Goal: Contribute content: Contribute content

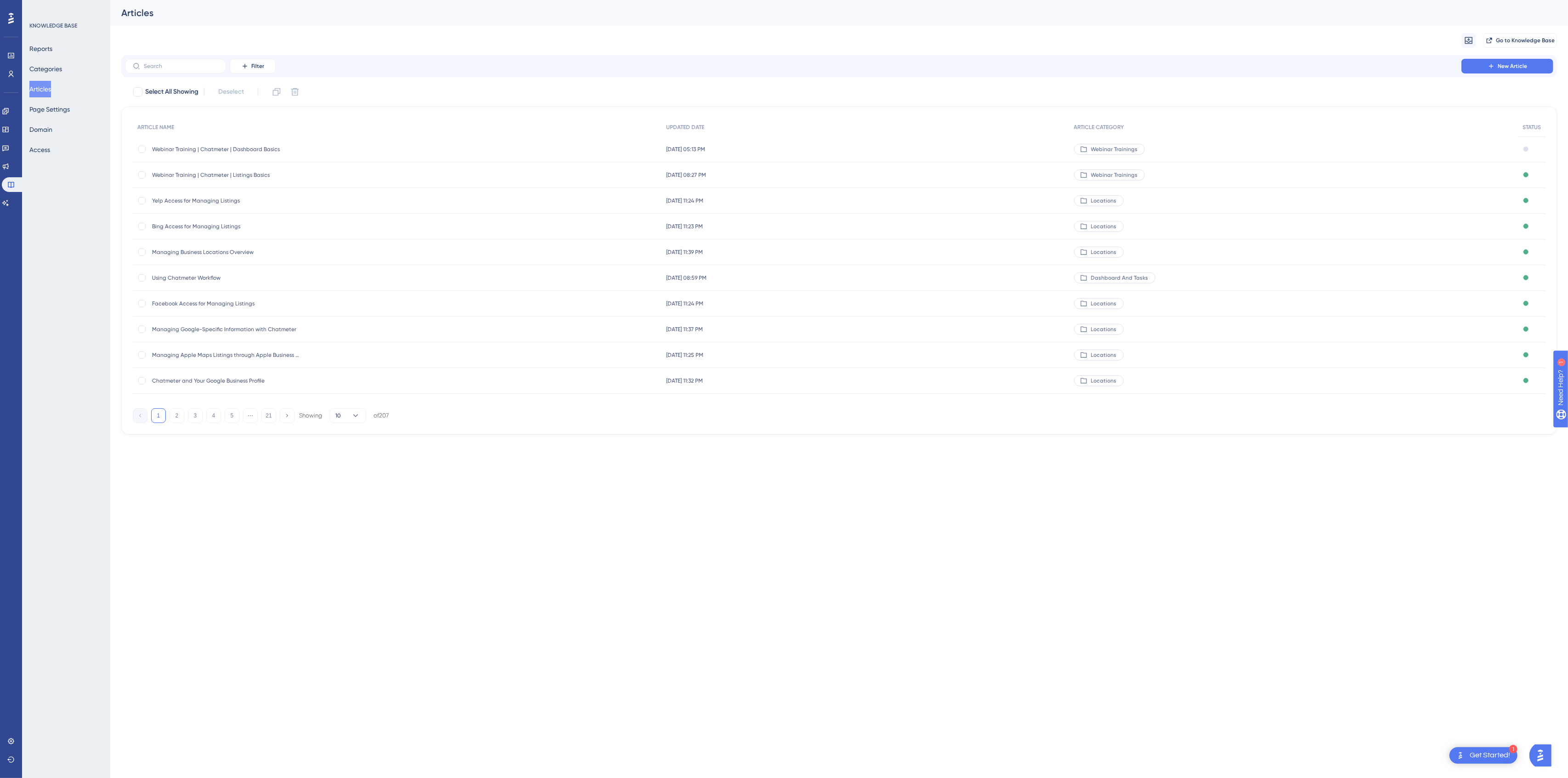
click at [202, 151] on span "Webinar Training | Chatmeter | Dashboard Basics" at bounding box center [225, 150] width 147 height 8
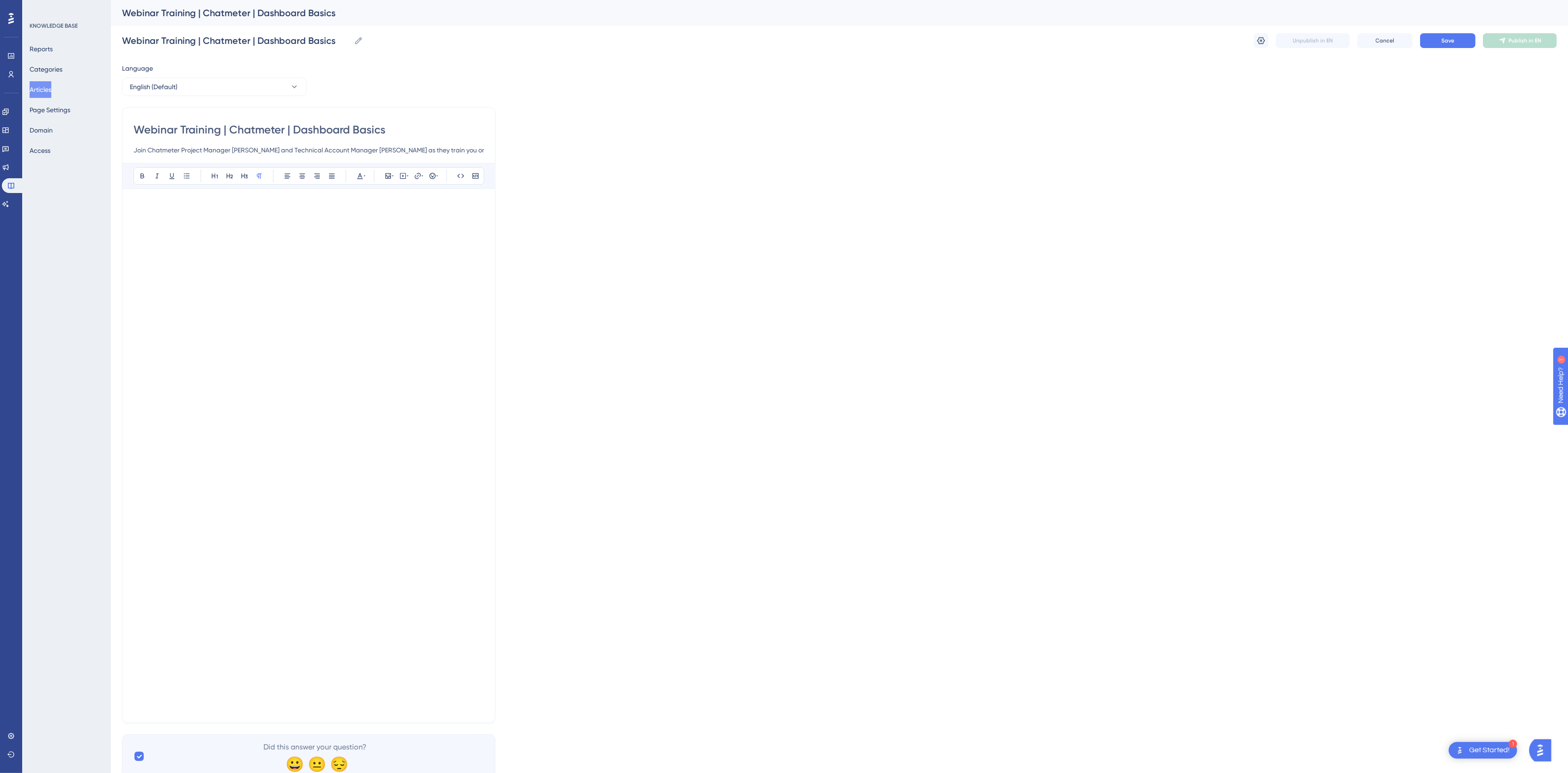
click at [492, 531] on div "Webinar Training | Chatmeter | Dashboard Basics Join Chatmeter Project Manager …" at bounding box center [309, 415] width 374 height 616
click at [1267, 43] on button at bounding box center [1261, 40] width 15 height 15
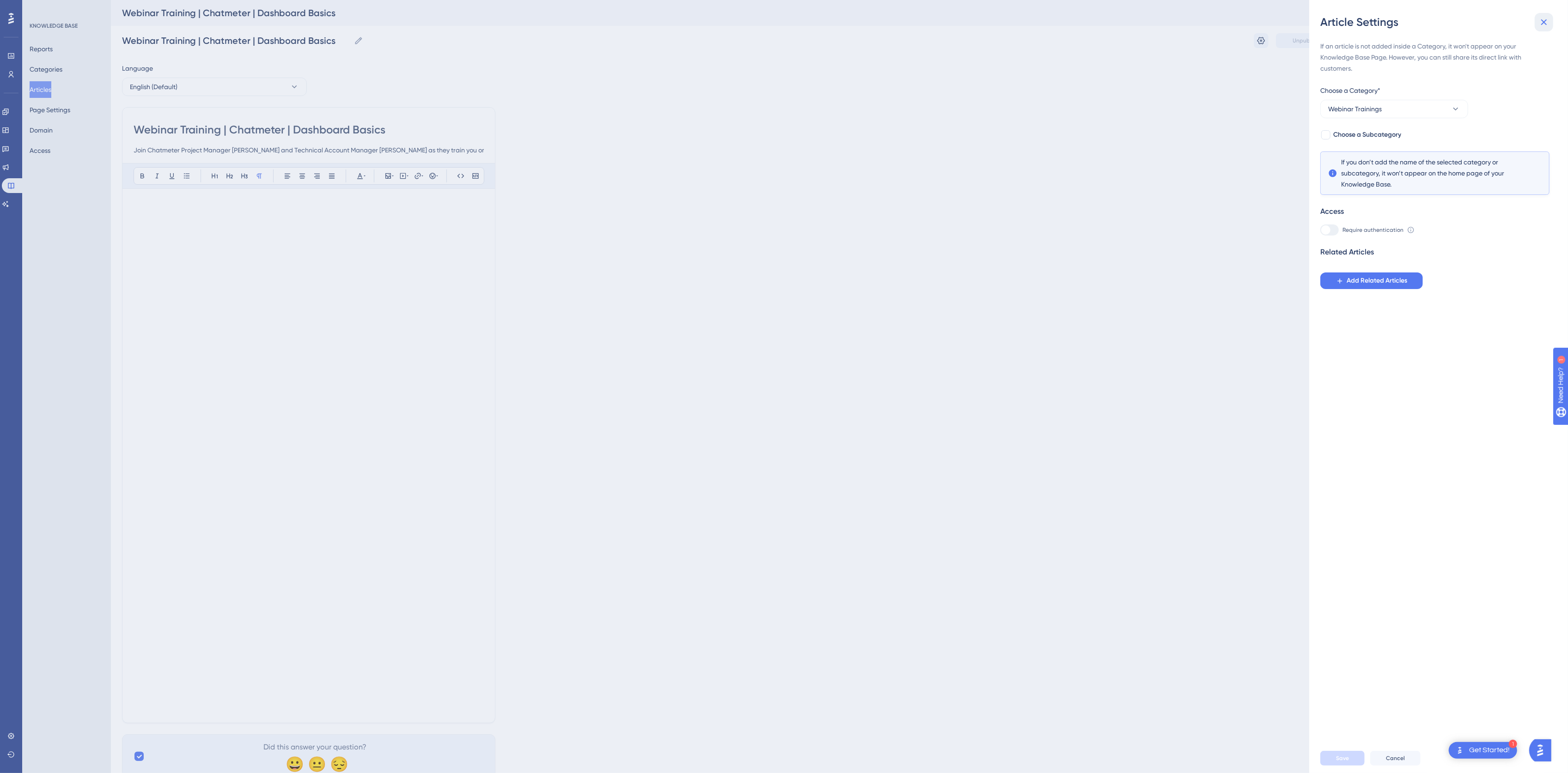
click at [1550, 22] on button at bounding box center [1543, 22] width 18 height 18
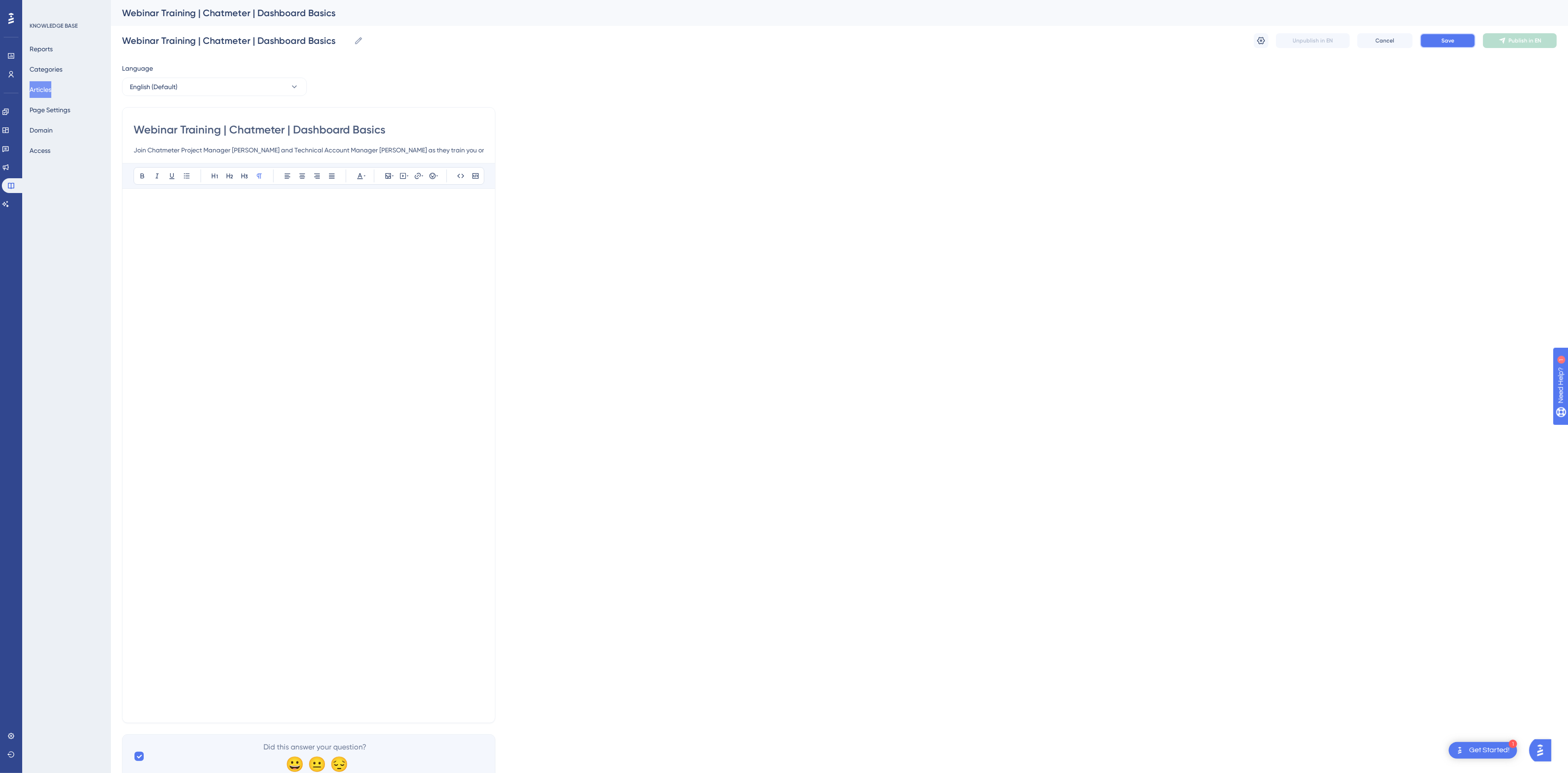
click at [1445, 43] on span "Save" at bounding box center [1447, 41] width 13 height 8
click at [508, 293] on div "Language English (Default) Webinar Training | Chatmeter | Dashboard Basics Join…" at bounding box center [839, 421] width 1435 height 716
click at [1513, 34] on button "Publish in EN" at bounding box center [1520, 40] width 74 height 15
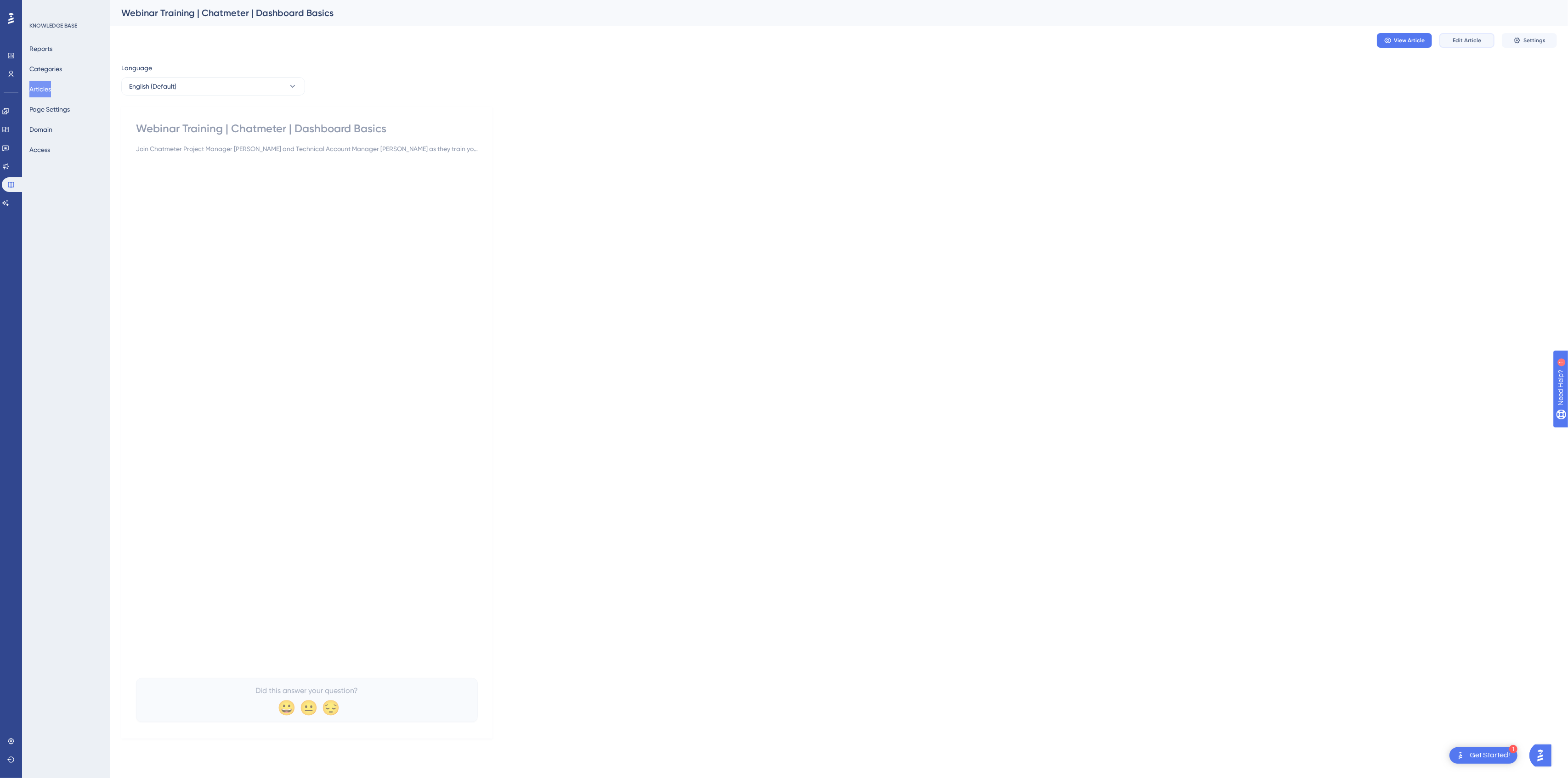
click at [1467, 37] on span "Edit Article" at bounding box center [1466, 41] width 28 height 8
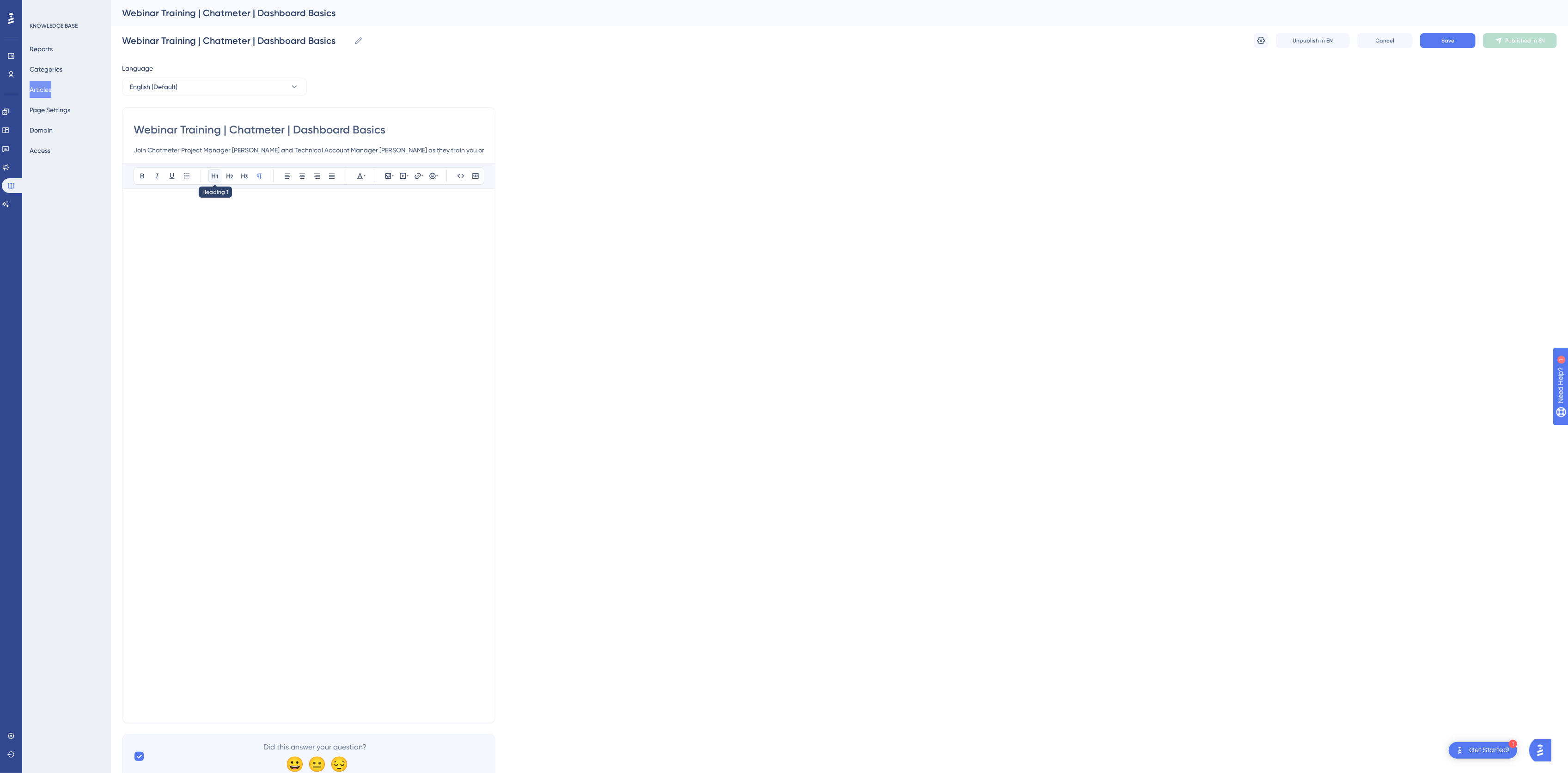
click at [209, 180] on button at bounding box center [214, 176] width 13 height 13
drag, startPoint x: 291, startPoint y: 174, endPoint x: 300, endPoint y: 177, distance: 9.5
click at [296, 176] on div "Bold Italic Underline Bullet Point Heading 1 Heading 2 Heading 3 Normal Align L…" at bounding box center [309, 176] width 350 height 18
click at [358, 177] on icon at bounding box center [360, 176] width 5 height 6
type input "#5E7EBE"
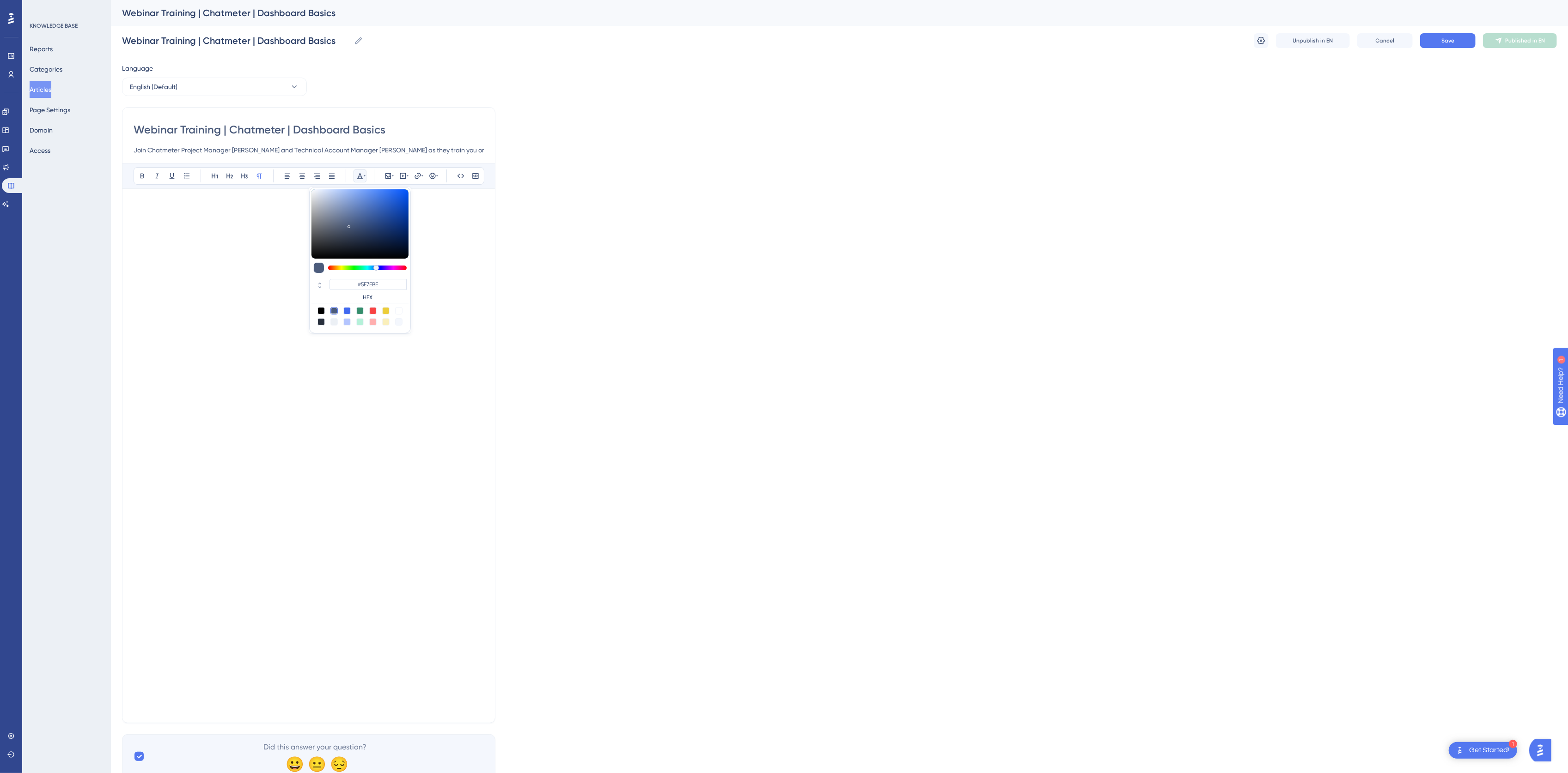
click at [360, 207] on div at bounding box center [360, 224] width 97 height 69
click at [384, 175] on icon at bounding box center [388, 176] width 8 height 8
click at [385, 222] on span "Upload Image" at bounding box center [393, 221] width 38 height 8
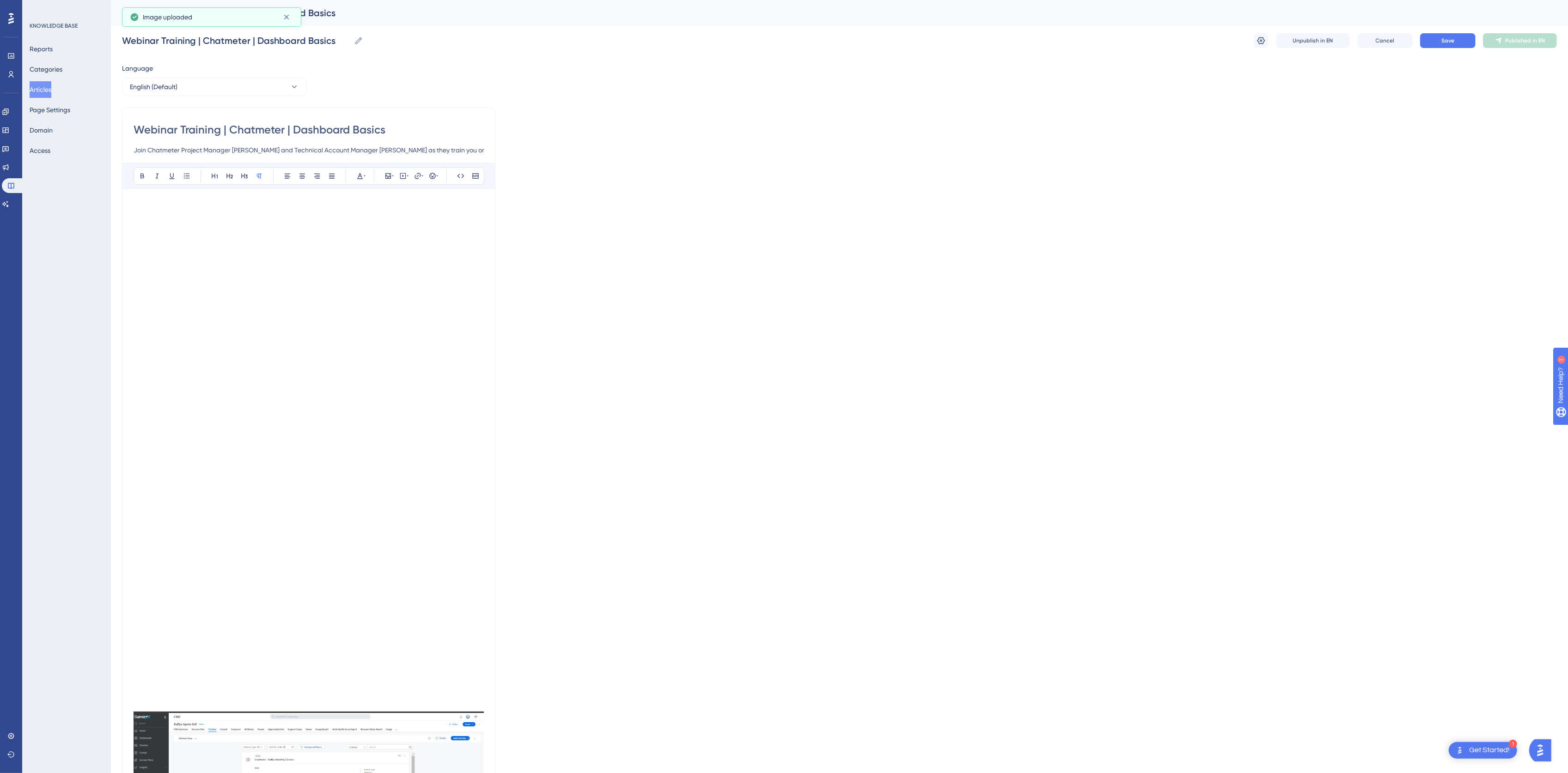
click at [1415, 36] on div "Unpublish in EN Cancel Save Published in EN" at bounding box center [1405, 40] width 303 height 15
click at [1383, 48] on div "Webinar Training | Chatmeter | Dashboard Basics Webinar Training | Chatmeter | …" at bounding box center [839, 41] width 1435 height 29
click at [1377, 37] on span "Cancel" at bounding box center [1385, 41] width 19 height 8
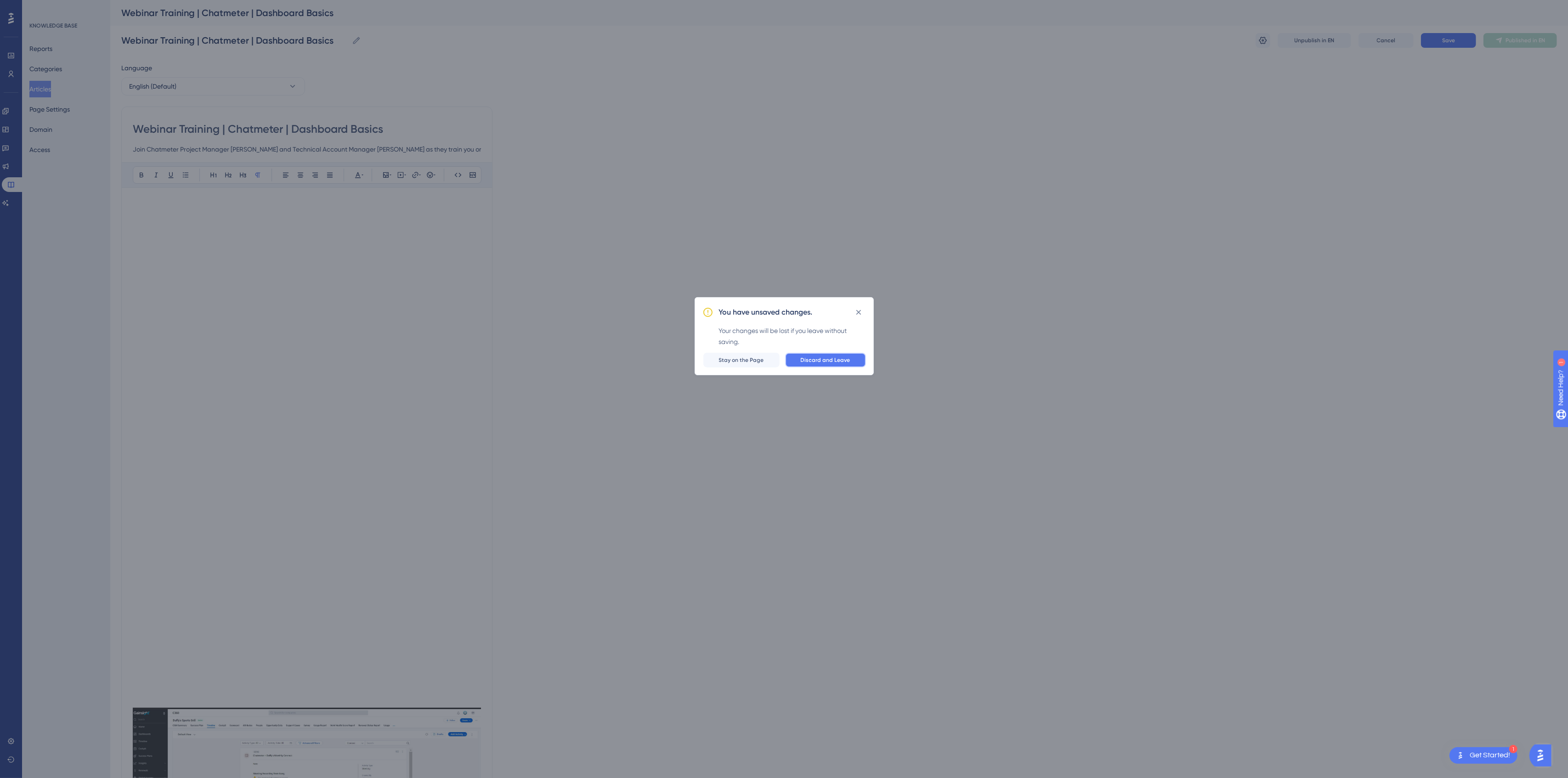
click at [805, 362] on span "Discard and Leave" at bounding box center [825, 360] width 50 height 8
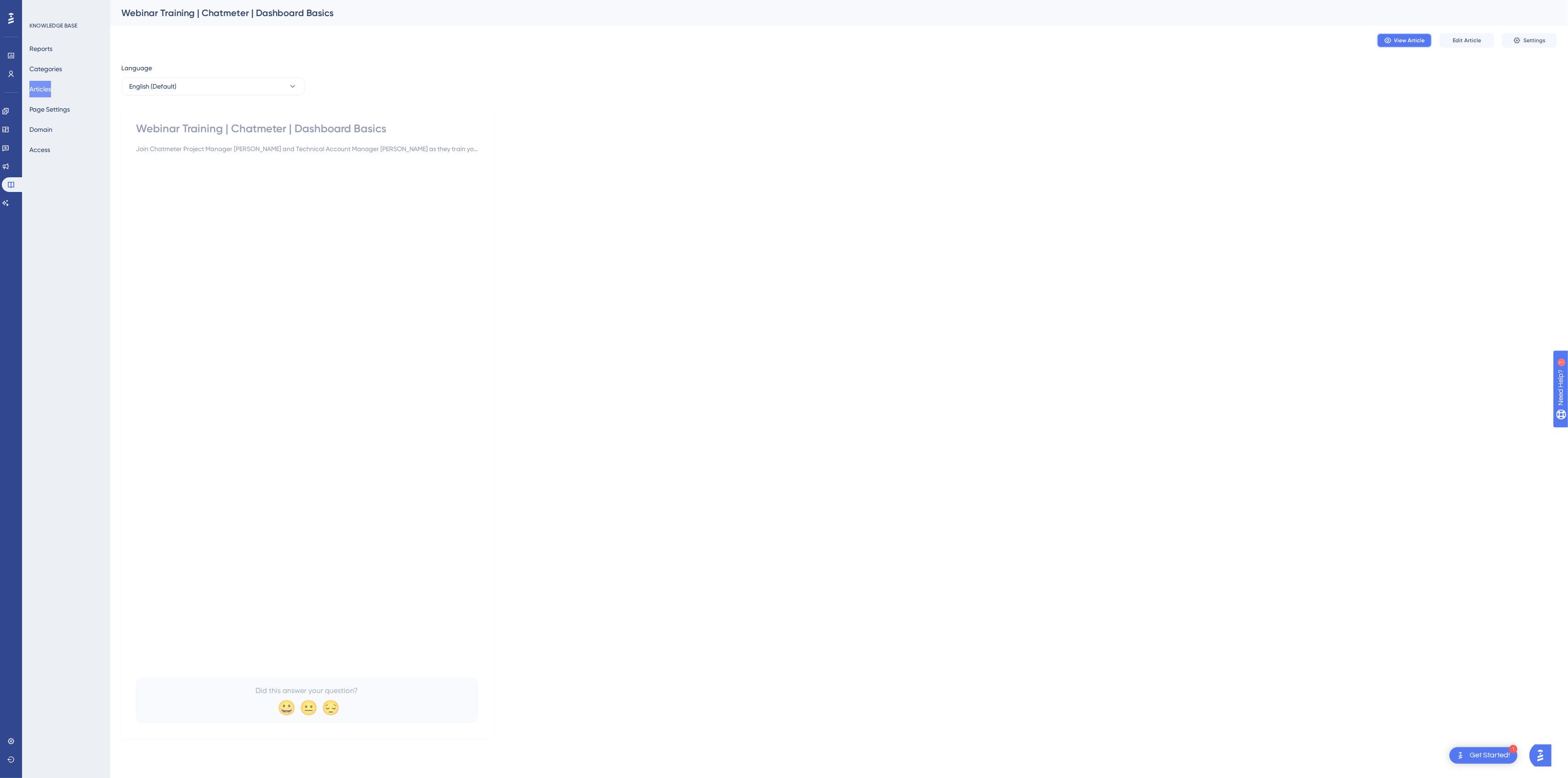
click at [1407, 44] on span "View Article" at bounding box center [1409, 41] width 31 height 8
click at [47, 83] on button "Articles" at bounding box center [40, 89] width 21 height 17
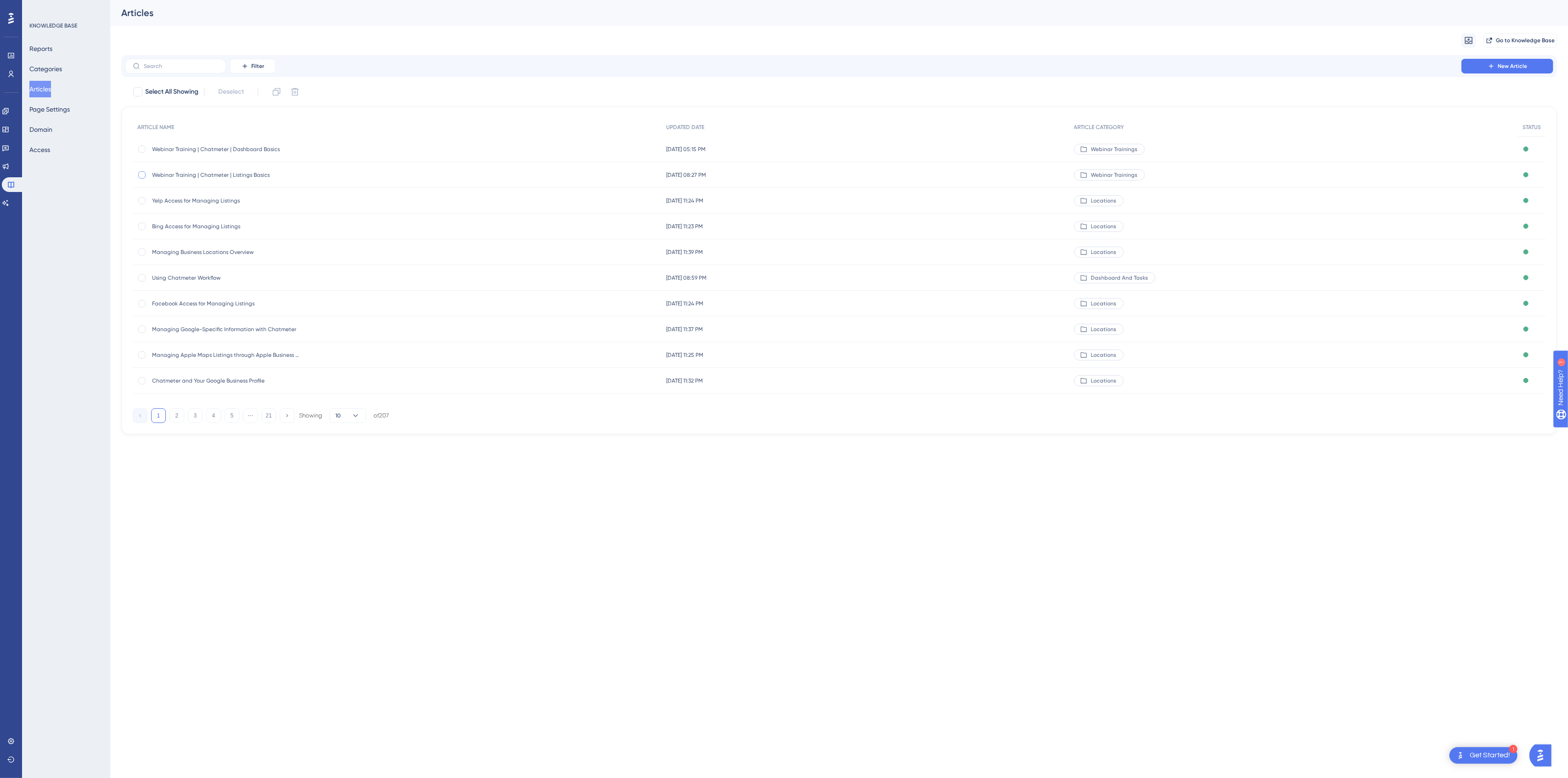
click at [144, 175] on div at bounding box center [142, 175] width 8 height 8
checkbox input "true"
click at [167, 173] on span "Webinar Training | Chatmeter | Listings Basics" at bounding box center [225, 175] width 147 height 8
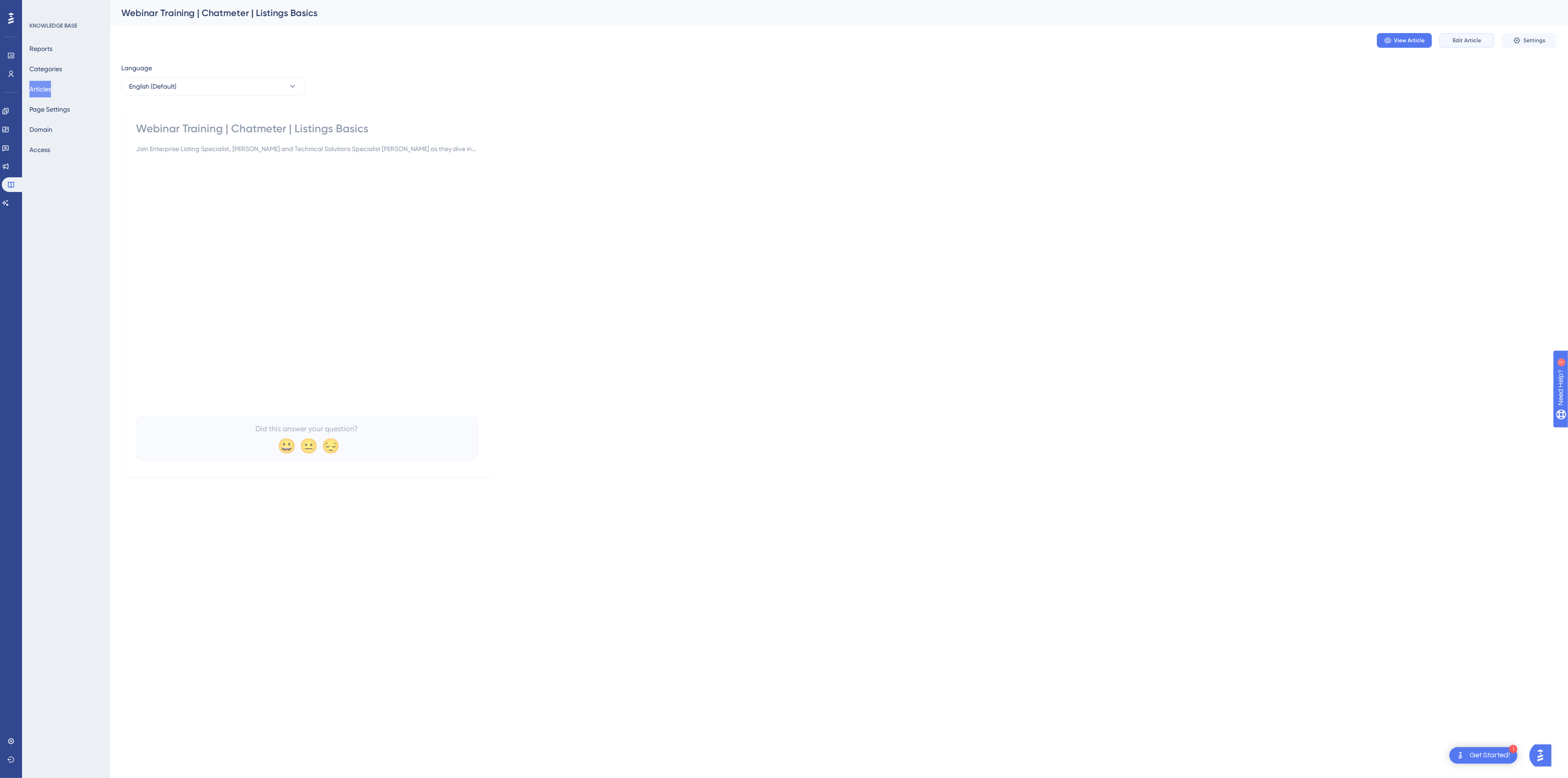
click at [1478, 41] on span "Edit Article" at bounding box center [1466, 41] width 28 height 8
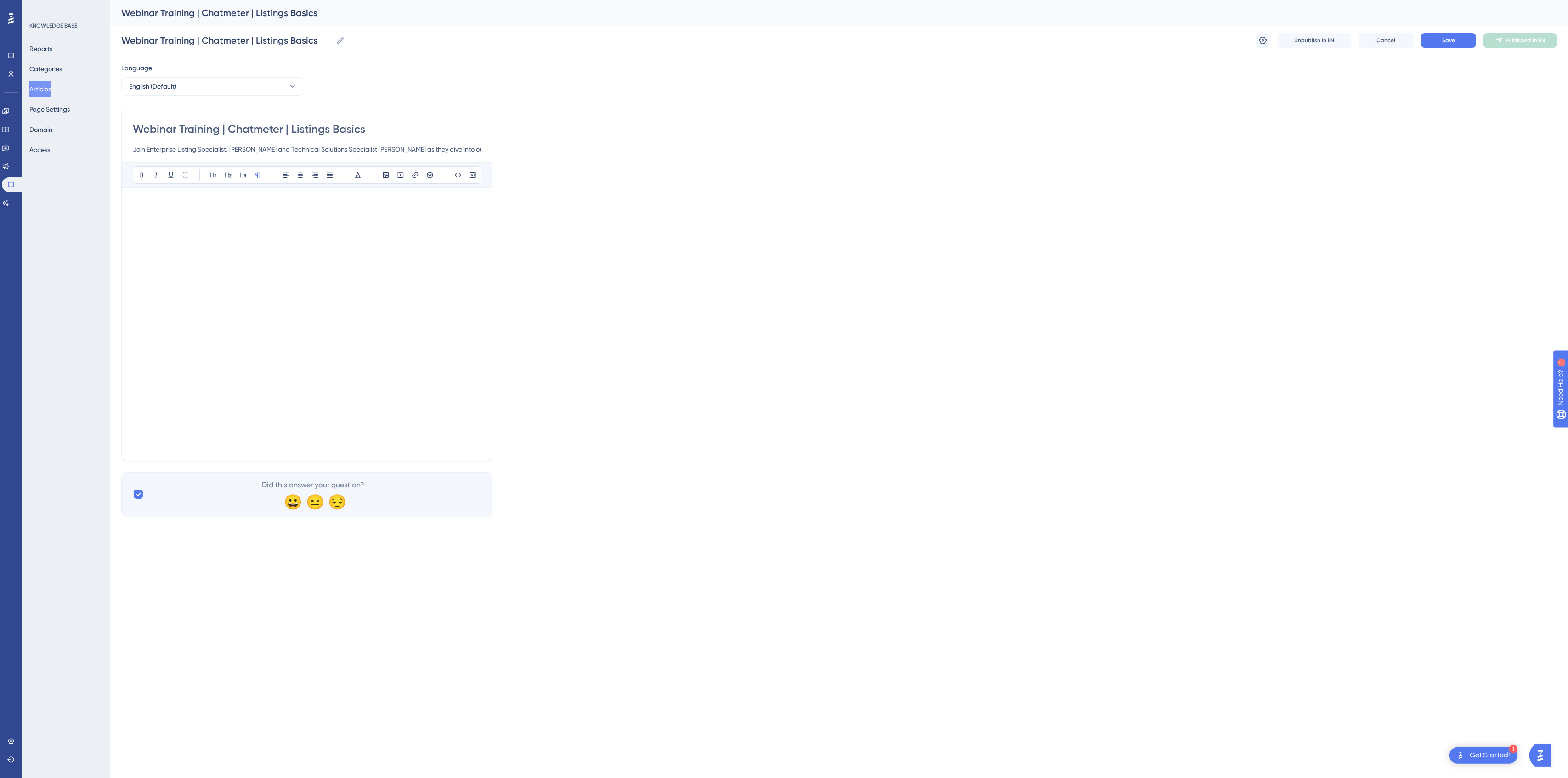
drag, startPoint x: 241, startPoint y: 194, endPoint x: 241, endPoint y: 199, distance: 5.0
click at [241, 194] on div "Bold Italic Underline Bullet Point Heading 1 Heading 2 Heading 3 Normal Align L…" at bounding box center [307, 306] width 348 height 287
click at [291, 423] on p at bounding box center [307, 422] width 348 height 11
click at [1380, 36] on button "Cancel" at bounding box center [1386, 40] width 55 height 15
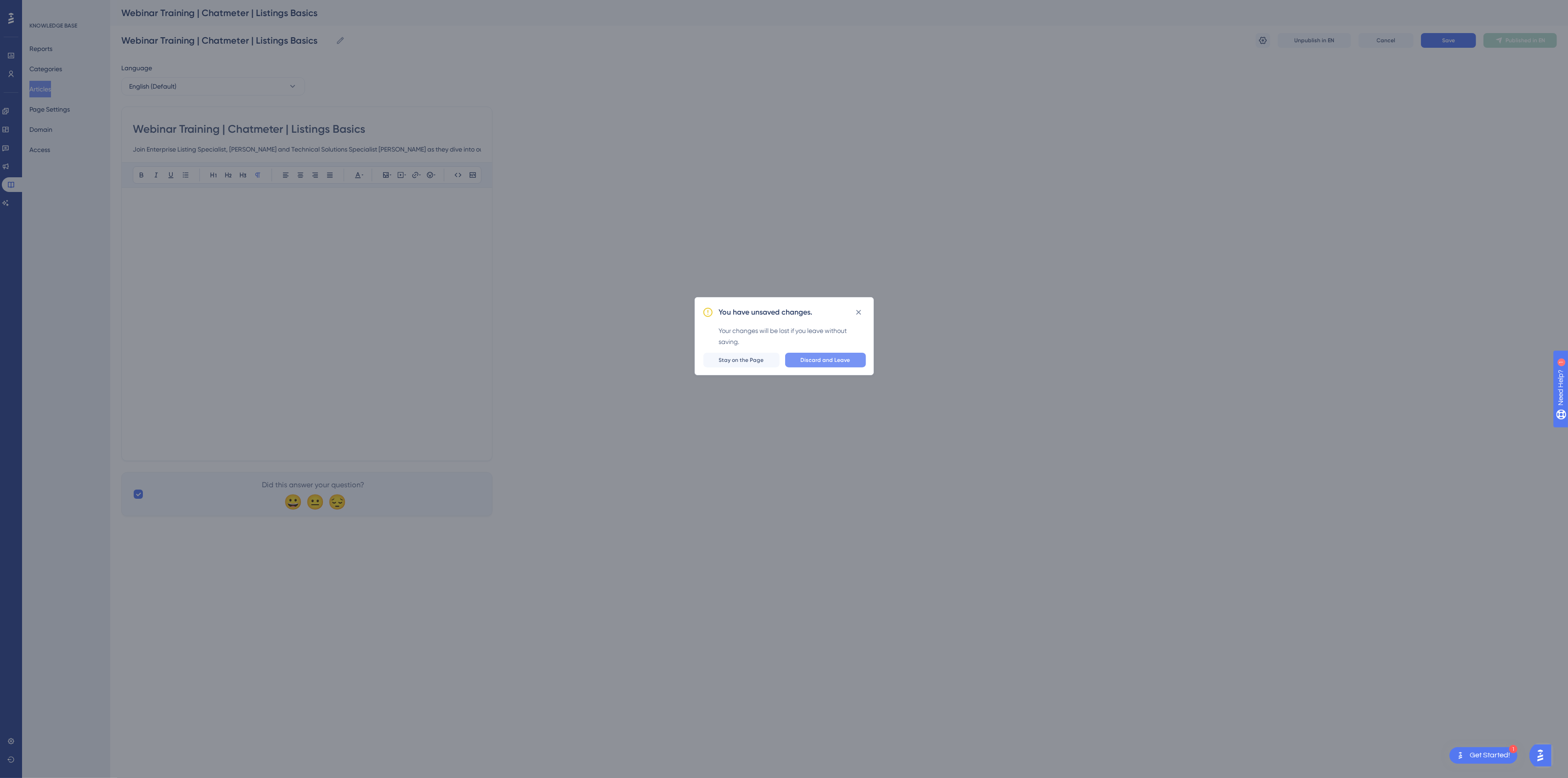
click at [818, 362] on span "Discard and Leave" at bounding box center [825, 360] width 50 height 8
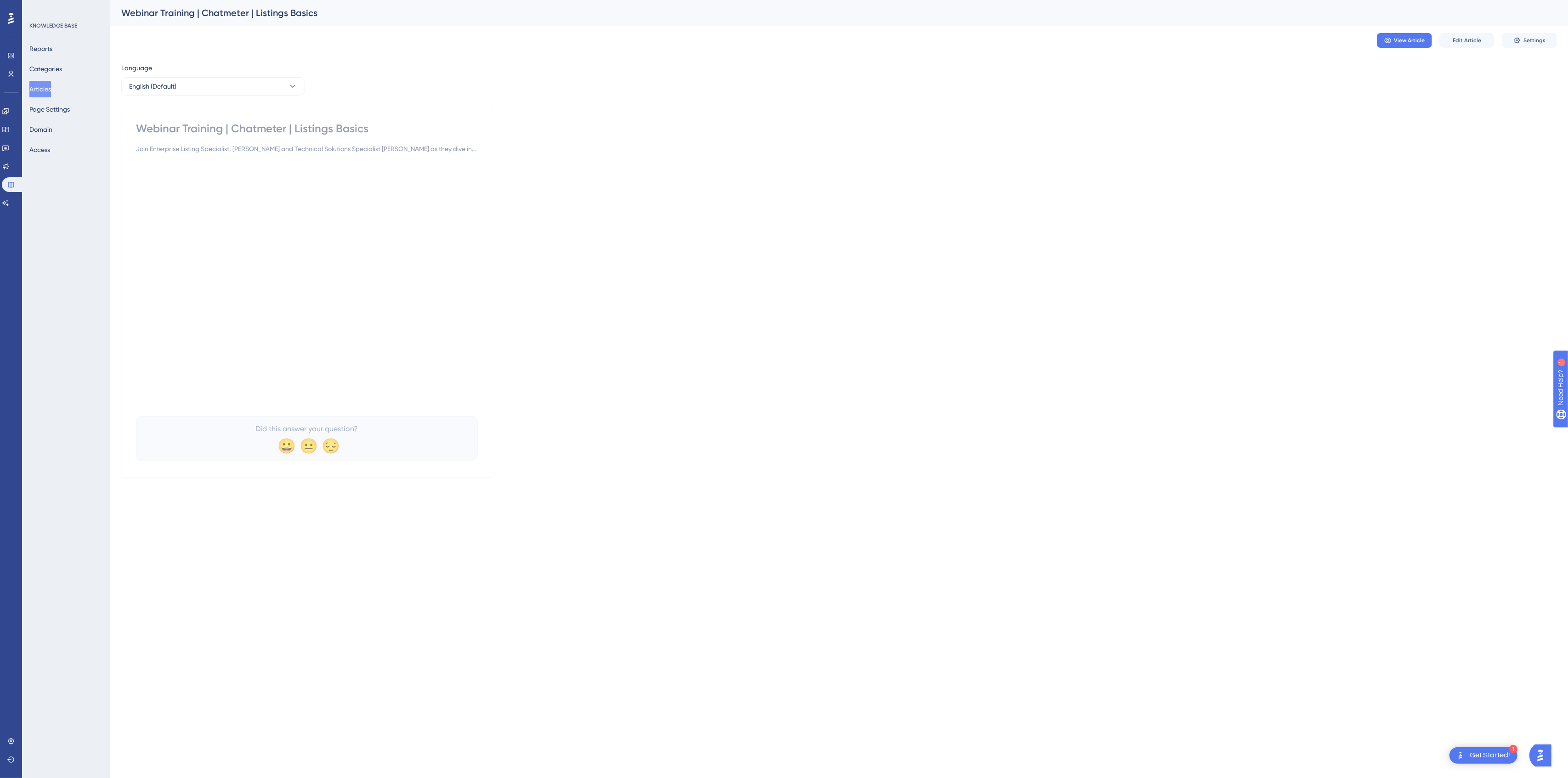
click at [47, 87] on button "Articles" at bounding box center [40, 89] width 21 height 17
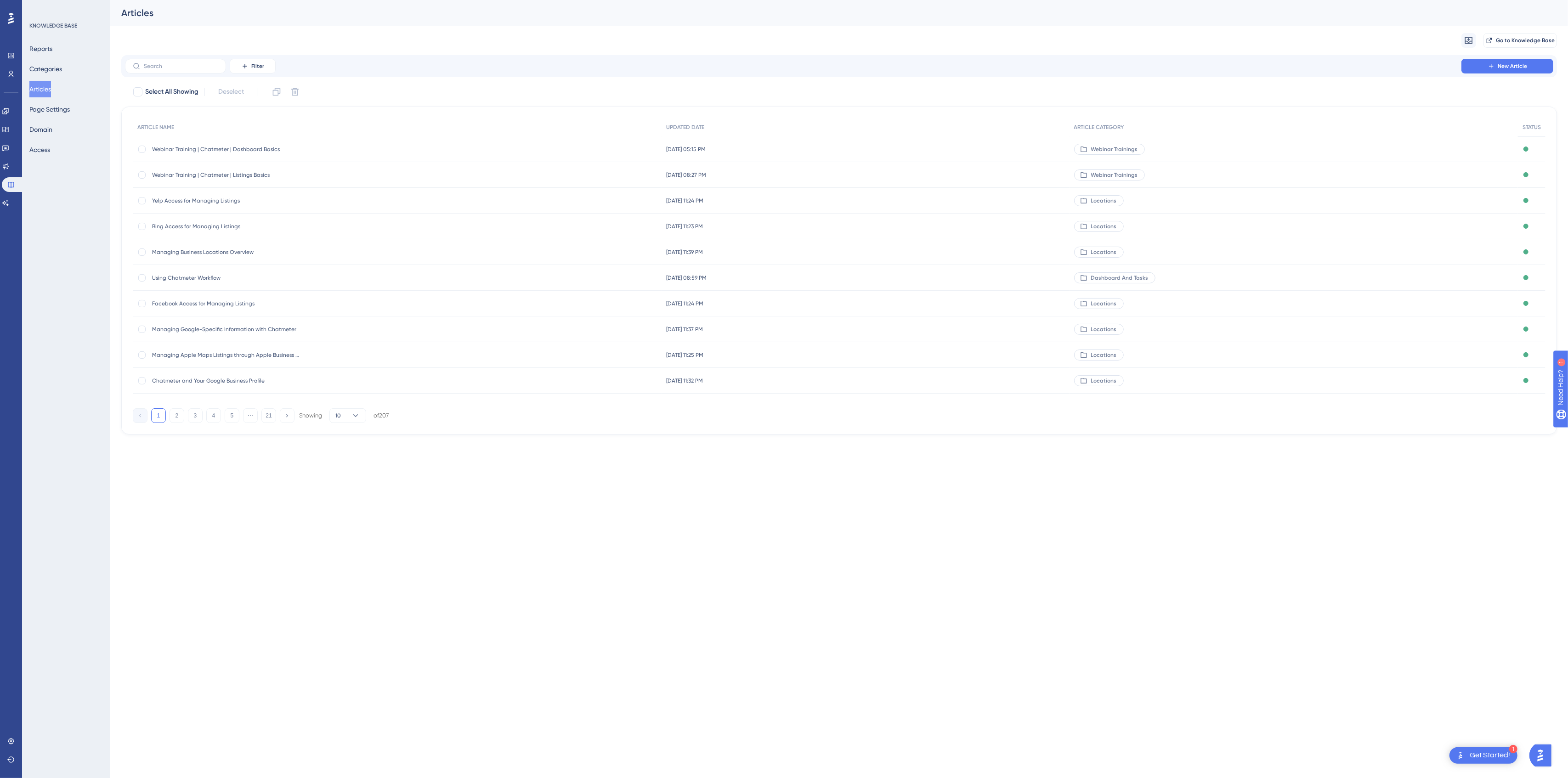
click at [217, 147] on span "Webinar Training | Chatmeter | Dashboard Basics" at bounding box center [225, 150] width 147 height 8
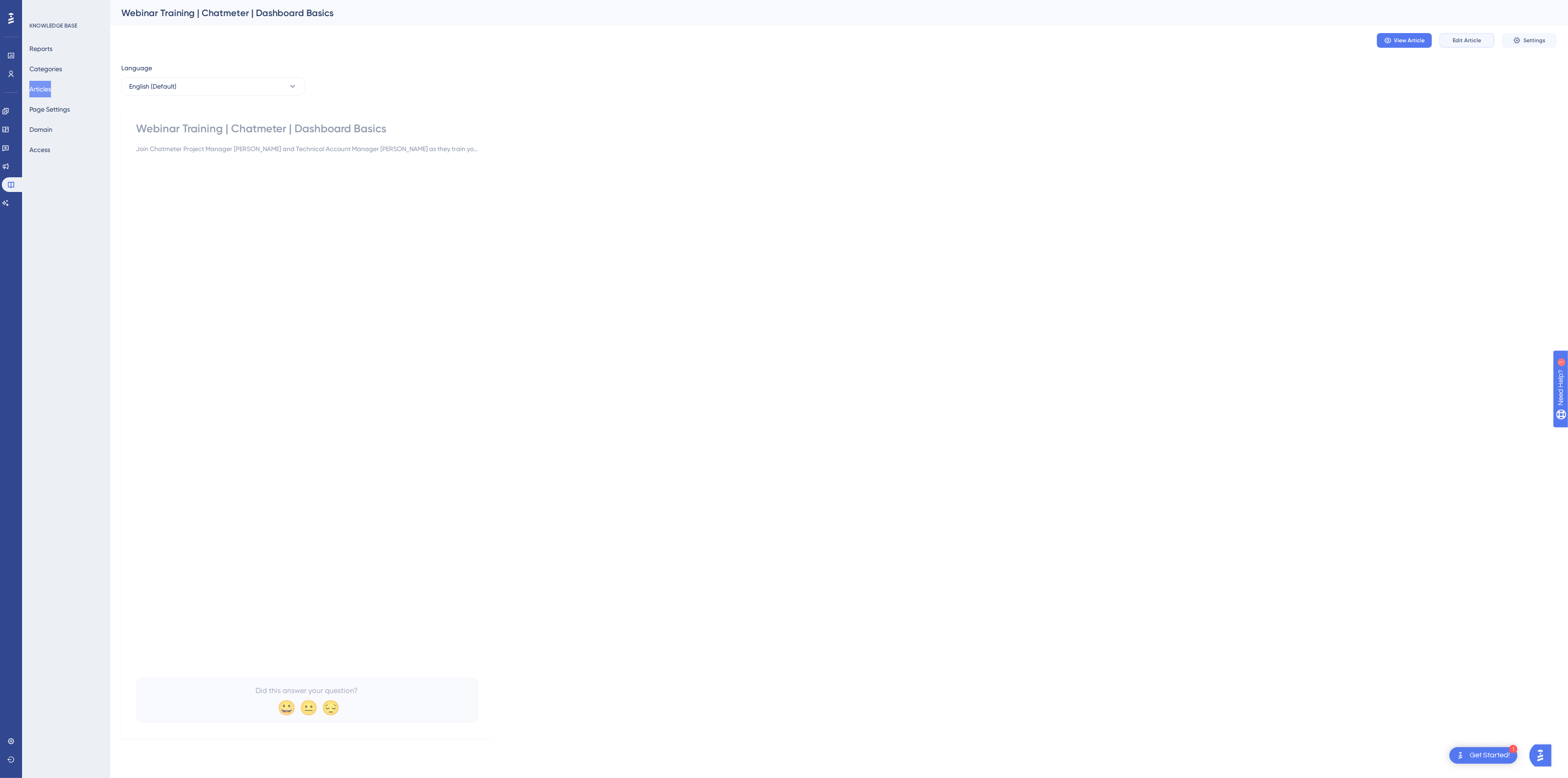
click at [1463, 38] on span "Edit Article" at bounding box center [1466, 41] width 28 height 8
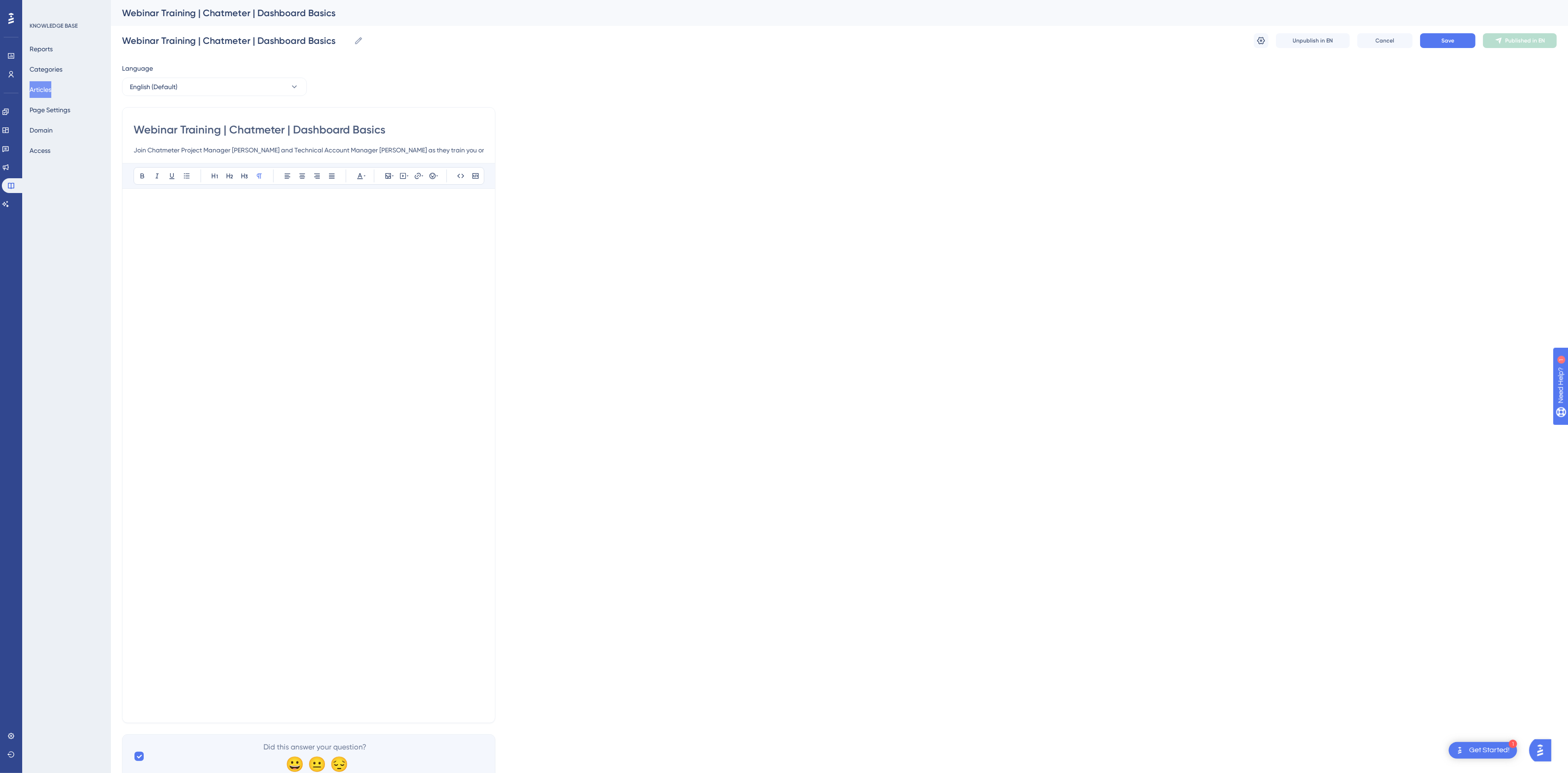
click at [54, 682] on div "KNOWLEDGE BASE Reports Categories Articles Page Settings Domain Access" at bounding box center [66, 386] width 88 height 773
click at [215, 205] on p at bounding box center [309, 205] width 350 height 11
click at [283, 192] on div "Bold Italic Underline Bullet Point Heading 1 Heading 2 Heading 3 Normal Align L…" at bounding box center [309, 432] width 350 height 538
click at [322, 195] on div "Bold Italic Underline Bullet Point Heading 1 Heading 2 Heading 3 Normal Align L…" at bounding box center [309, 432] width 350 height 538
click at [314, 189] on div "Bold Italic Underline Bullet Point Heading 1 Heading 2 Heading 3 Normal Align L…" at bounding box center [308, 176] width 373 height 26
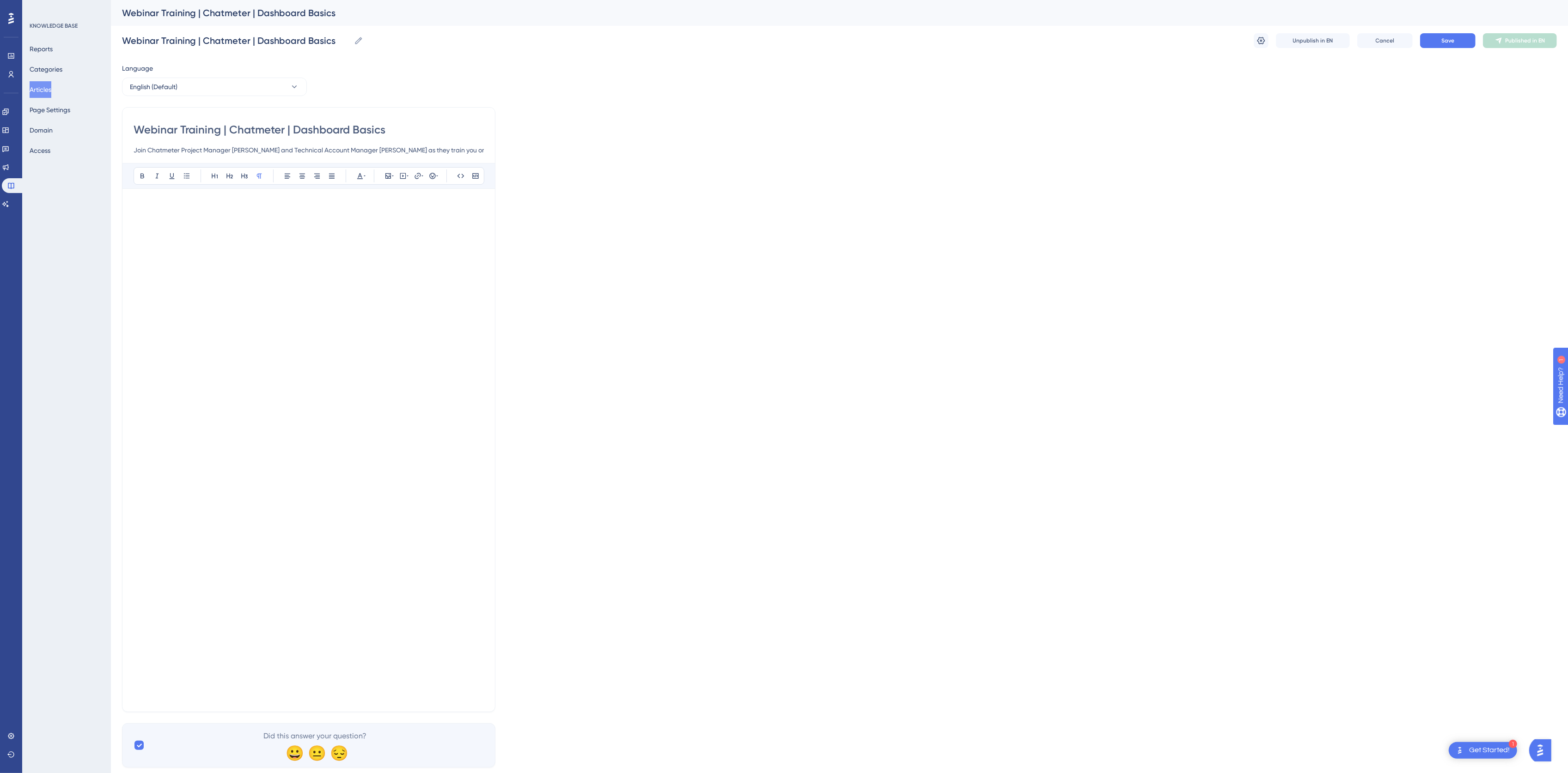
click at [296, 195] on div "Bold Italic Underline Bullet Point Heading 1 Heading 2 Heading 3 Normal Align L…" at bounding box center [309, 432] width 350 height 538
click at [138, 172] on button at bounding box center [142, 176] width 13 height 13
drag, startPoint x: 149, startPoint y: 174, endPoint x: 154, endPoint y: 183, distance: 10.3
click at [151, 177] on div "Bold Italic Underline Bullet Point Heading 1 Heading 2 Heading 3 Normal Align L…" at bounding box center [309, 176] width 350 height 18
click at [404, 180] on icon at bounding box center [403, 176] width 8 height 8
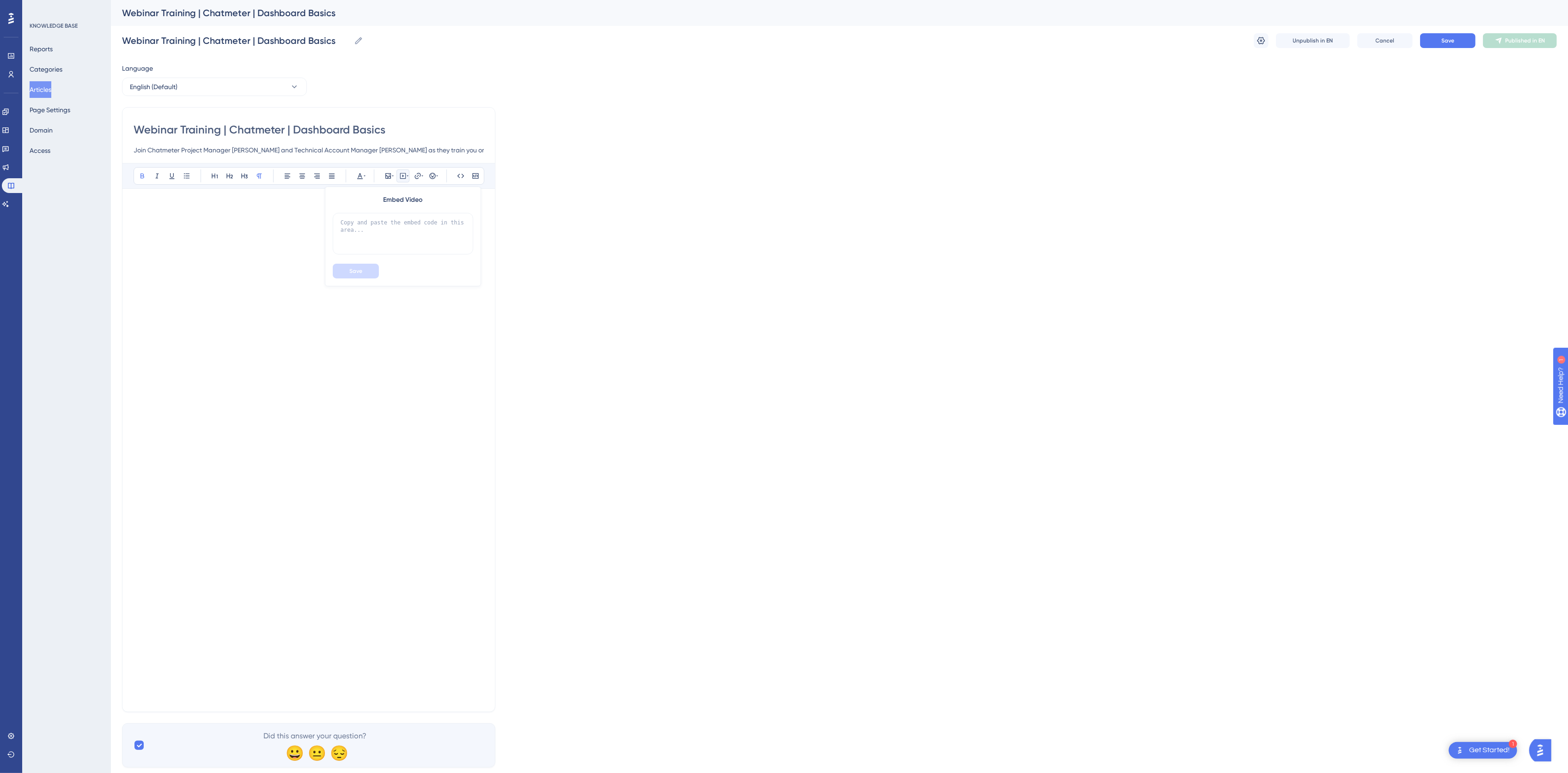
click at [630, 438] on div "Language English (Default) Webinar Training | Chatmeter | Dashboard Basics Join…" at bounding box center [839, 415] width 1435 height 705
click at [1425, 41] on button "Save" at bounding box center [1447, 40] width 55 height 15
click at [1532, 36] on button "Publish in EN" at bounding box center [1520, 40] width 74 height 15
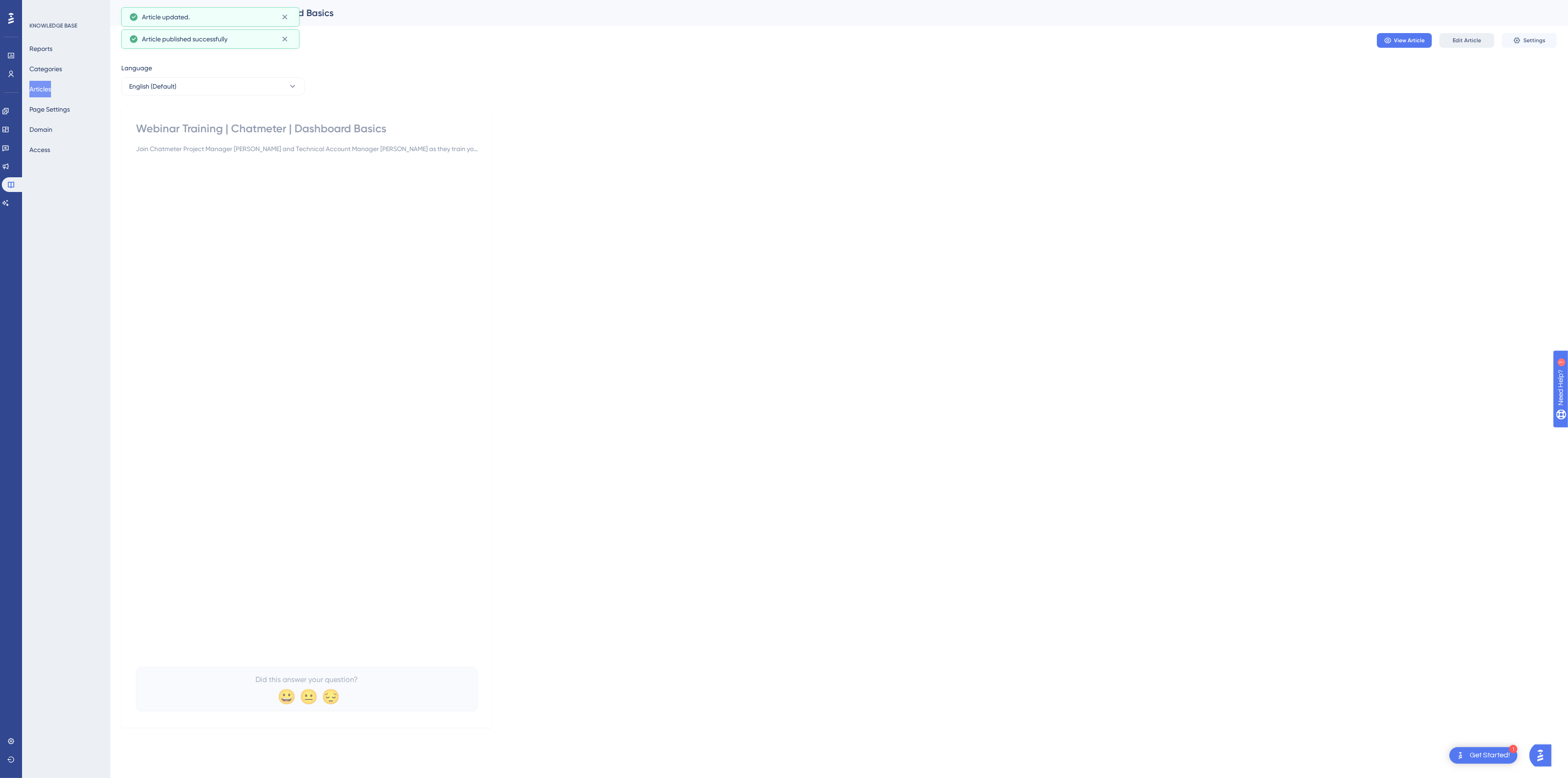
click at [1476, 44] on button "Edit Article" at bounding box center [1466, 40] width 55 height 15
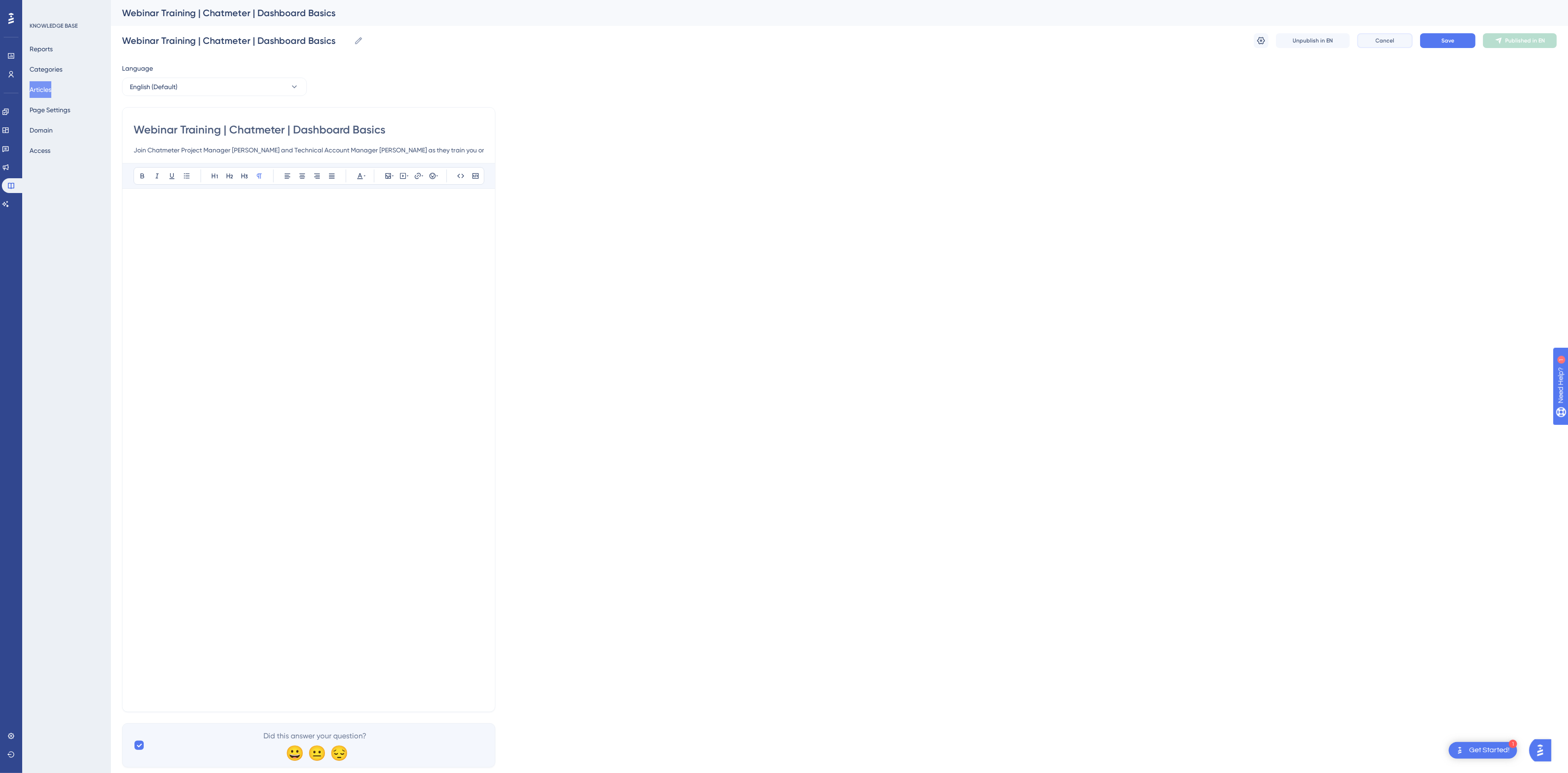
click at [1387, 44] on button "Cancel" at bounding box center [1385, 40] width 55 height 15
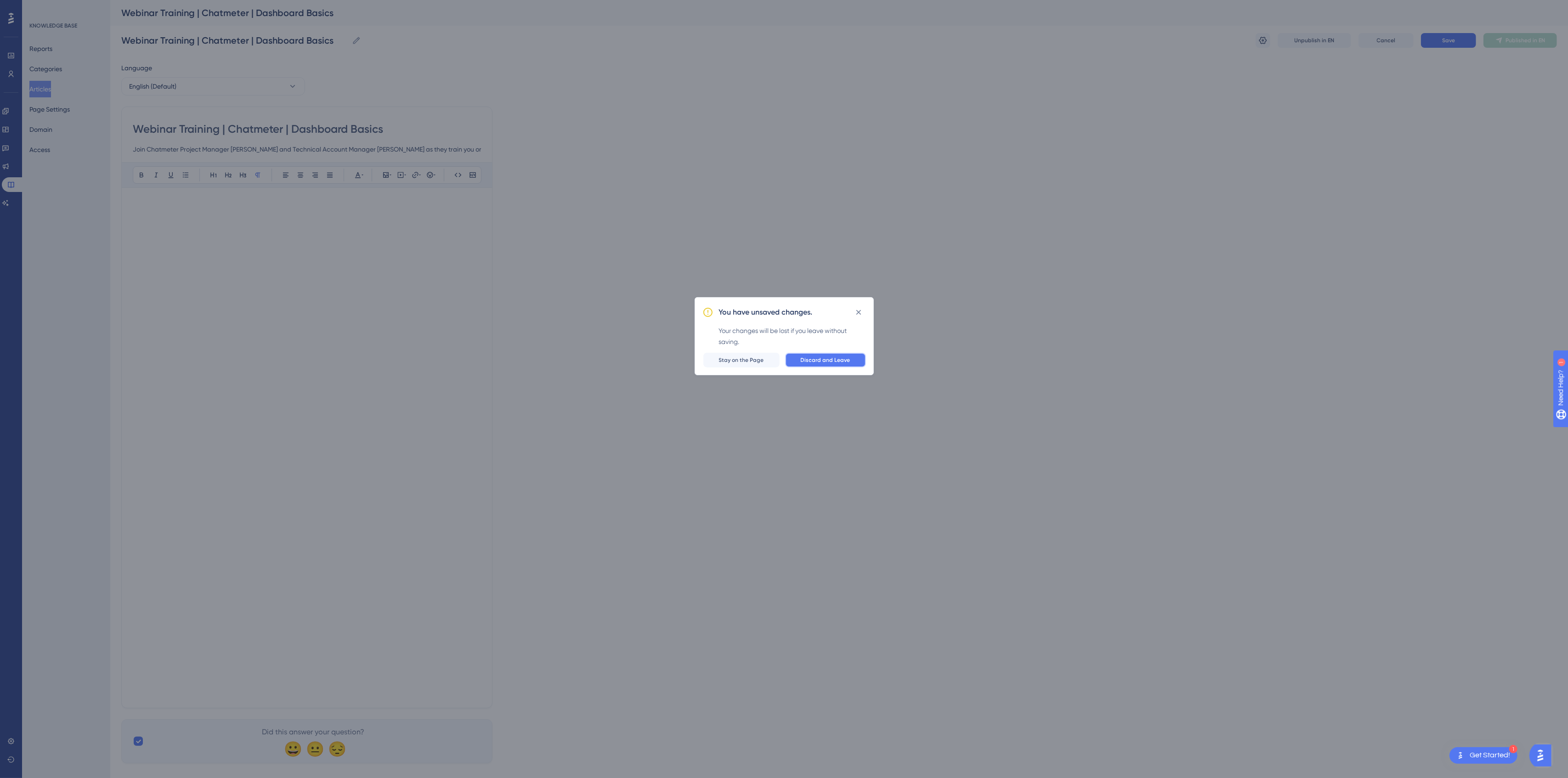
click at [801, 365] on button "Discard and Leave" at bounding box center [825, 360] width 81 height 15
